Goal: Task Accomplishment & Management: Manage account settings

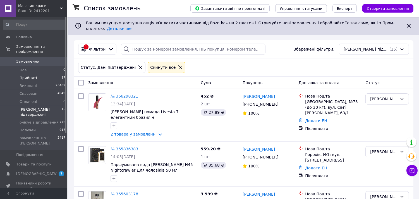
click at [51, 74] on li "Прийняті 17" at bounding box center [34, 78] width 69 height 8
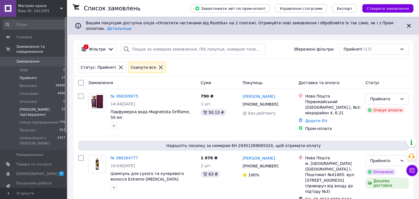
click at [52, 105] on li "Дані підтверджені 15" at bounding box center [34, 111] width 69 height 13
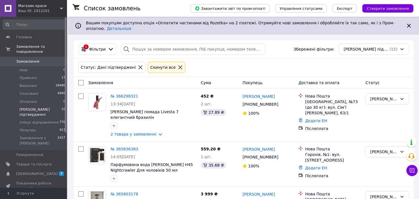
click at [52, 74] on li "Прийняті 17" at bounding box center [34, 78] width 69 height 8
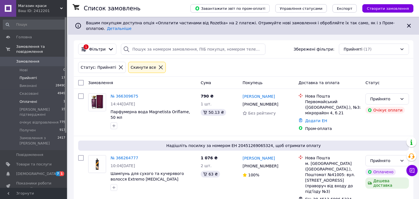
click at [47, 98] on li "Оплачені 1" at bounding box center [34, 102] width 69 height 8
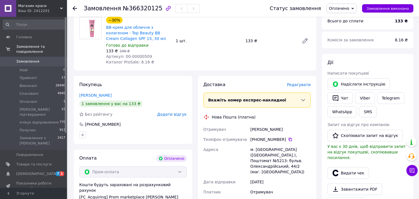
scroll to position [124, 0]
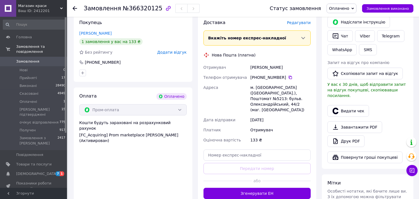
click at [349, 6] on span "Оплачено" at bounding box center [339, 8] width 20 height 4
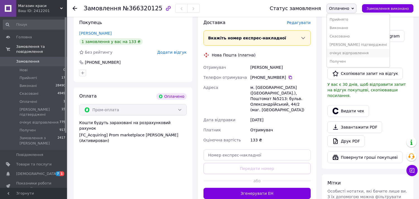
click at [343, 52] on li "очікує відправлення" at bounding box center [358, 53] width 63 height 8
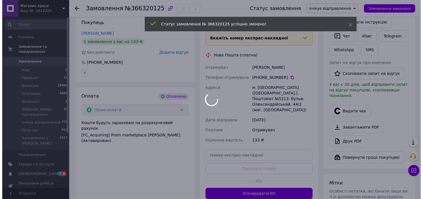
scroll to position [62, 0]
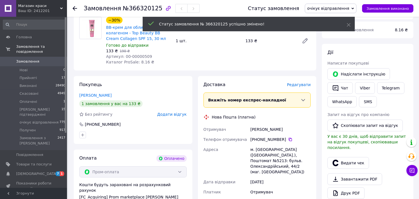
click at [299, 84] on span "Редагувати" at bounding box center [299, 84] width 24 height 4
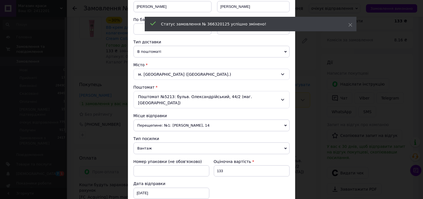
scroll to position [124, 0]
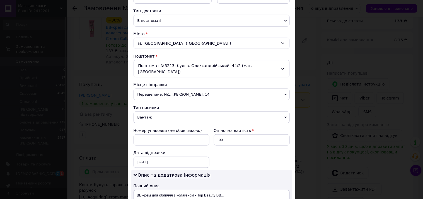
click at [175, 112] on span "Вантаж" at bounding box center [212, 117] width 156 height 12
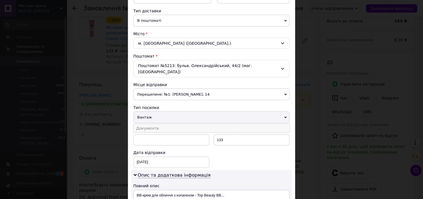
click at [179, 124] on li "Документи" at bounding box center [212, 128] width 156 height 8
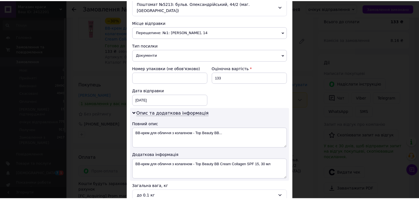
scroll to position [217, 0]
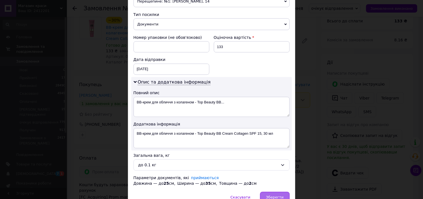
click at [278, 195] on div "Зберегти" at bounding box center [274, 197] width 29 height 11
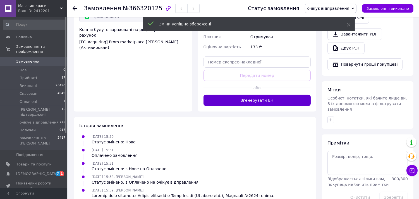
click at [252, 97] on button "Згенерувати ЕН" at bounding box center [256, 100] width 107 height 11
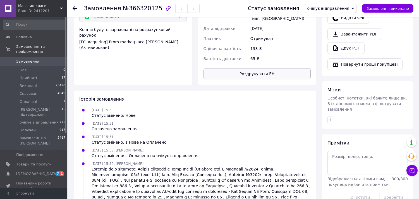
click at [256, 68] on button "Роздрукувати ЕН" at bounding box center [256, 73] width 107 height 11
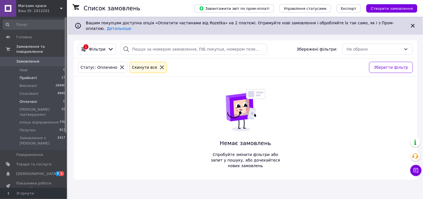
click at [49, 74] on li "Прийняті 17" at bounding box center [34, 78] width 69 height 8
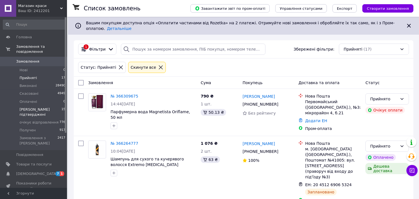
click at [48, 107] on span "[PERSON_NAME] підтверджені" at bounding box center [41, 112] width 42 height 10
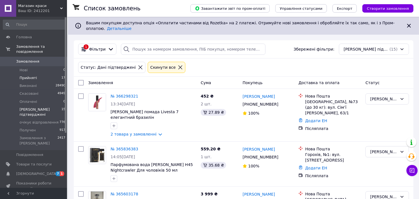
click at [42, 74] on li "Прийняті 17" at bounding box center [34, 78] width 69 height 8
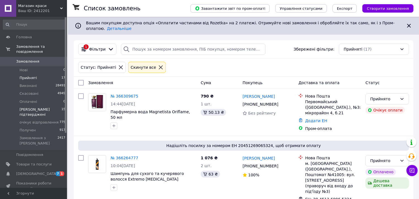
click at [57, 105] on li "Дані підтверджені 15" at bounding box center [34, 111] width 69 height 13
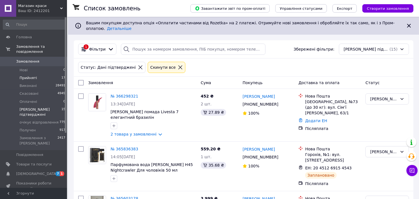
click at [52, 74] on li "Прийняті 17" at bounding box center [34, 78] width 69 height 8
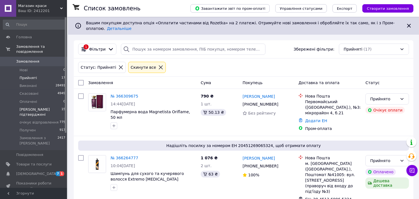
click at [45, 107] on span "[PERSON_NAME] підтверджені" at bounding box center [41, 112] width 42 height 10
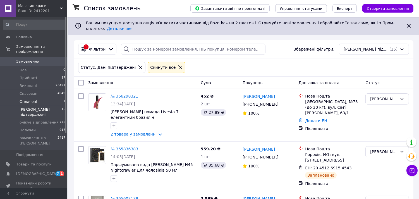
click at [41, 98] on li "Оплачені 1" at bounding box center [34, 102] width 69 height 8
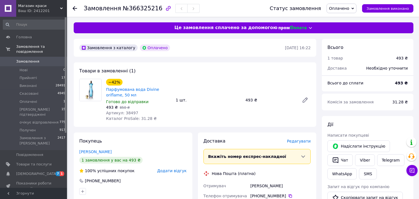
click at [349, 7] on span "Оплачено" at bounding box center [339, 8] width 20 height 4
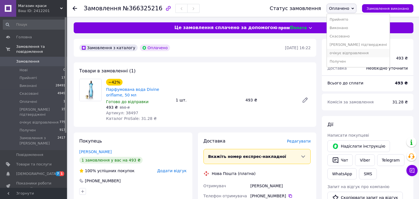
click at [353, 51] on li "очікує відправлення" at bounding box center [358, 53] width 63 height 8
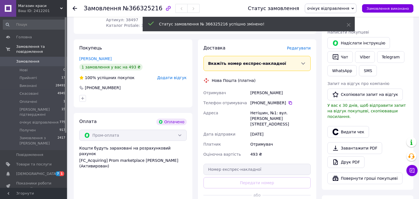
scroll to position [155, 0]
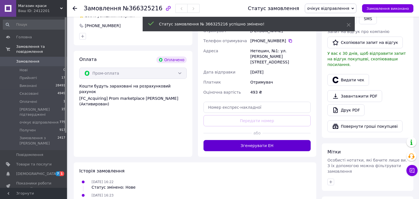
click at [260, 140] on button "Згенерувати ЕН" at bounding box center [256, 145] width 107 height 11
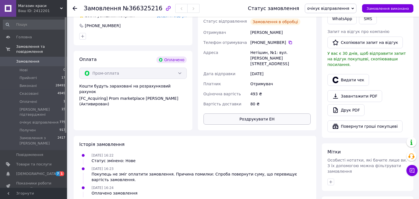
click at [261, 115] on button "Роздрукувати ЕН" at bounding box center [256, 118] width 107 height 11
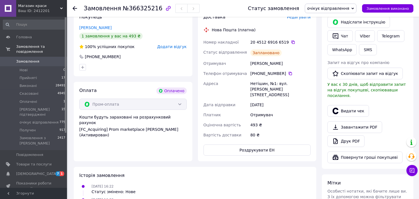
scroll to position [0, 0]
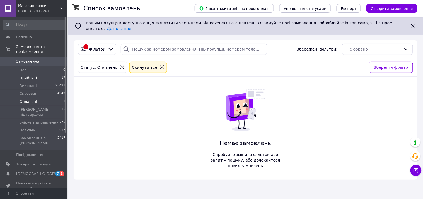
click at [45, 74] on li "Прийняті 17" at bounding box center [34, 78] width 69 height 8
